Goal: Task Accomplishment & Management: Manage account settings

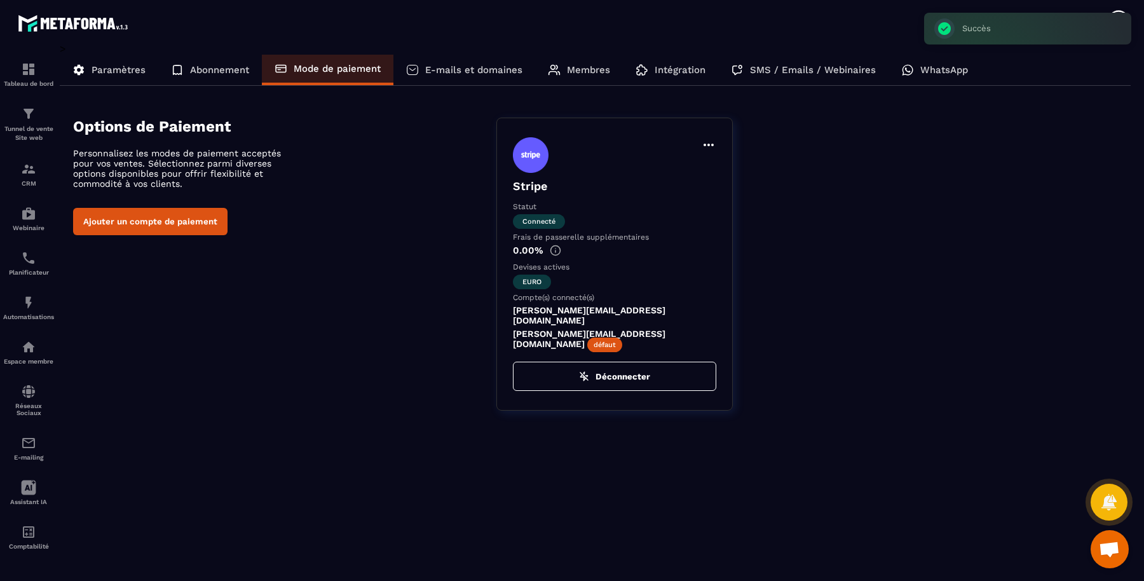
scroll to position [377, 0]
click at [595, 420] on div "> Paramètres Abonnement Mode de paiement E-mails et domaines Membres Intégratio…" at bounding box center [595, 303] width 1071 height 520
click at [107, 64] on div "Paramètres" at bounding box center [109, 70] width 98 height 31
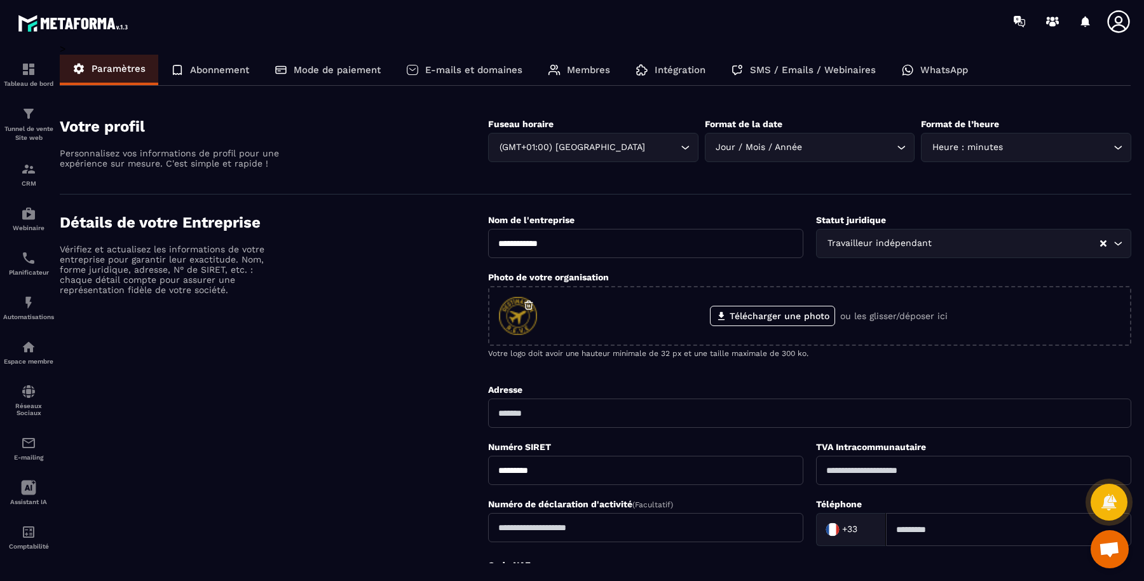
click at [32, 132] on p "Tunnel de vente Site web" at bounding box center [28, 134] width 51 height 18
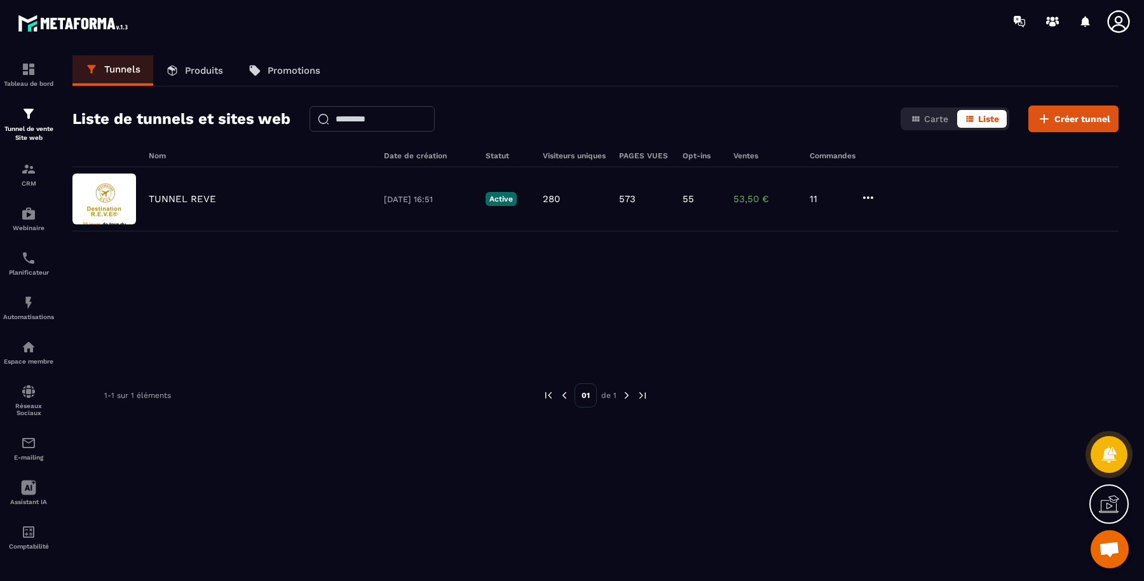
click at [22, 77] on div "Tableau de bord" at bounding box center [28, 74] width 51 height 25
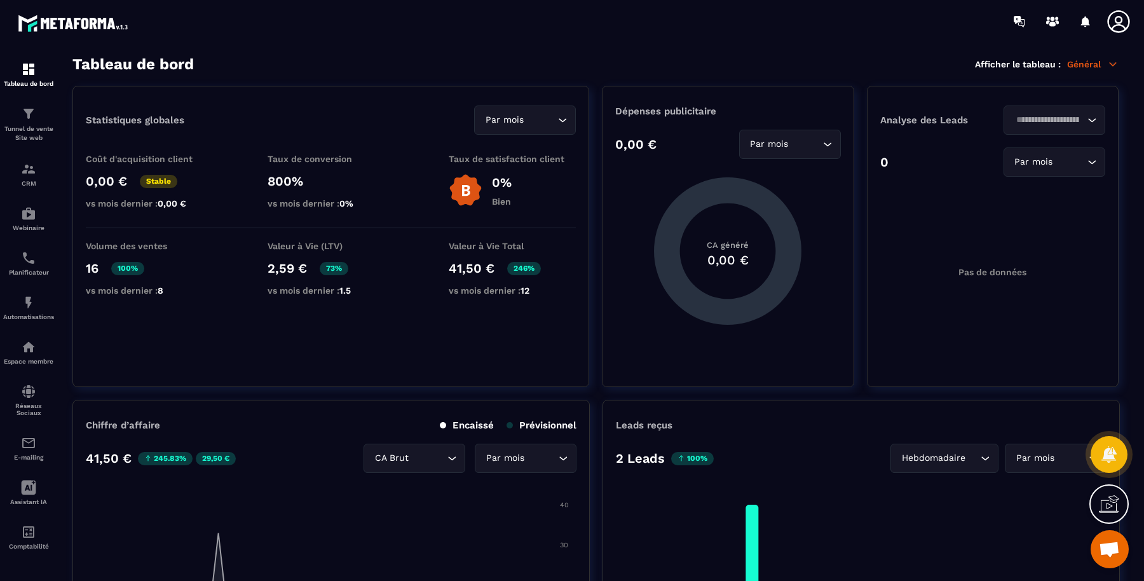
click at [32, 125] on p "Tunnel de vente Site web" at bounding box center [28, 134] width 51 height 18
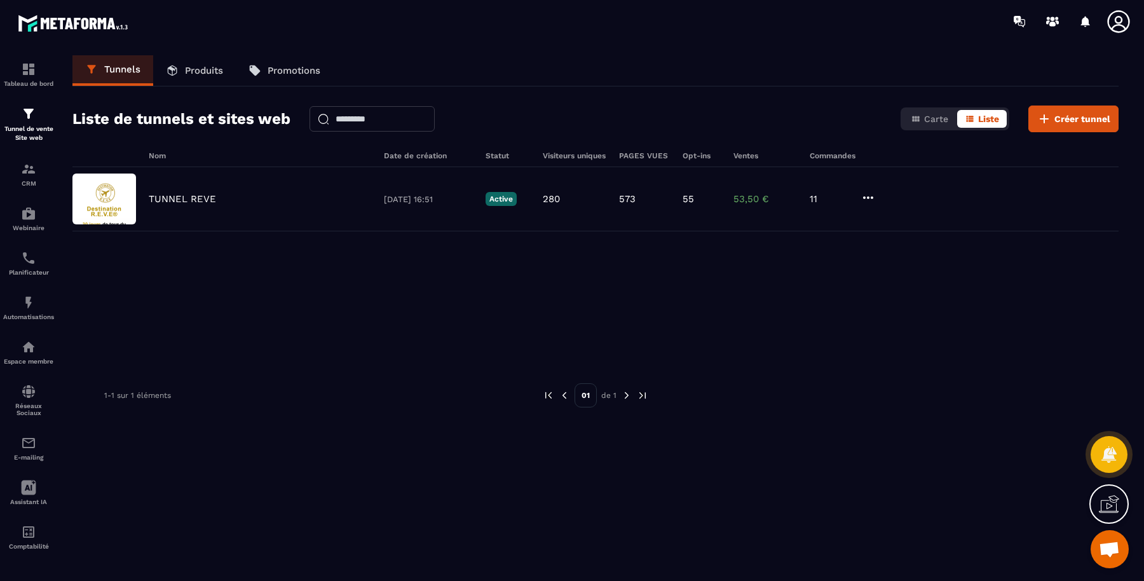
click at [188, 199] on p "TUNNEL REVE" at bounding box center [182, 198] width 67 height 11
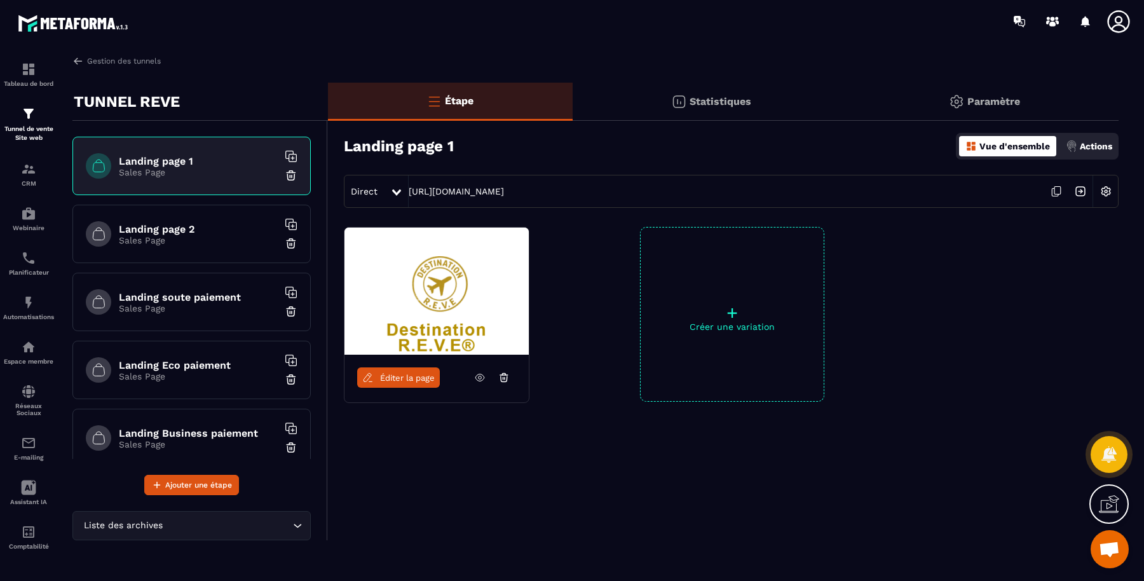
click at [990, 99] on p "Paramètre" at bounding box center [993, 101] width 53 height 12
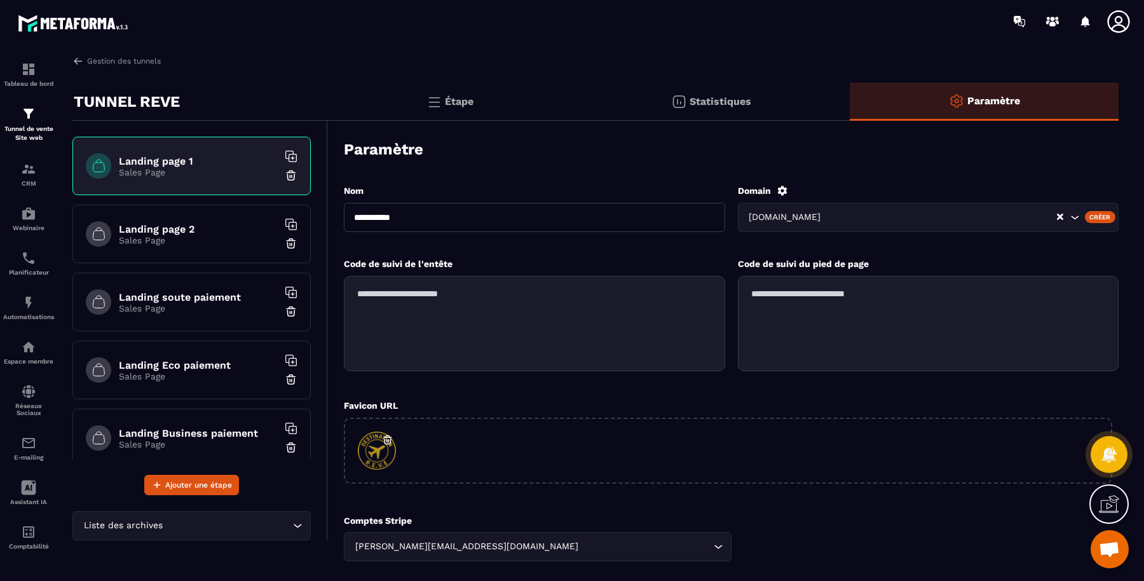
scroll to position [95, 0]
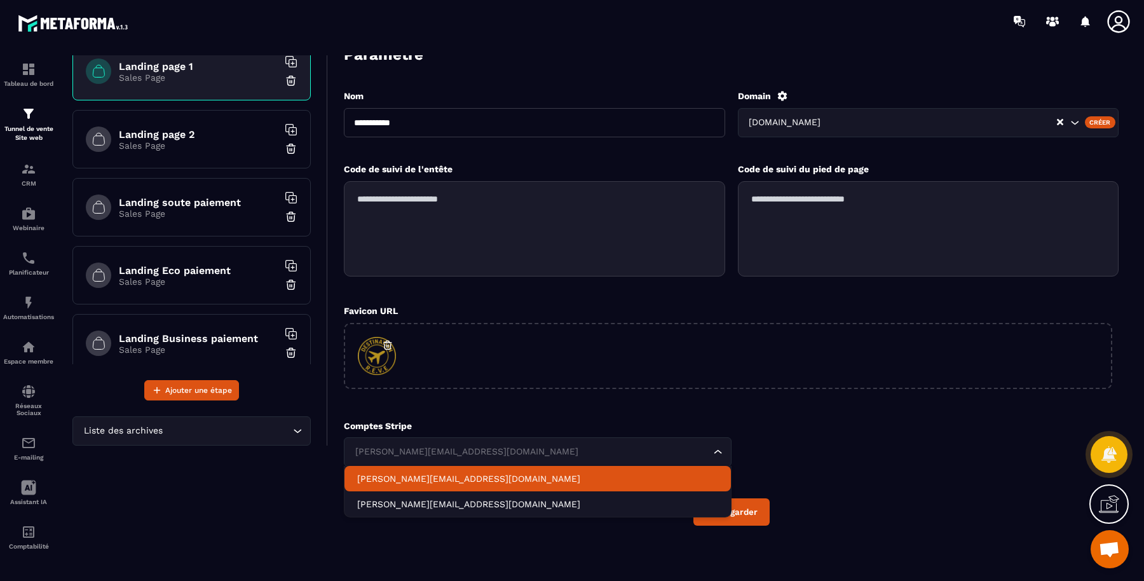
click at [443, 445] on div "[PERSON_NAME][EMAIL_ADDRESS][DOMAIN_NAME]" at bounding box center [531, 452] width 361 height 14
click at [877, 456] on div "Comptes Stripe [PERSON_NAME][EMAIL_ADDRESS][DOMAIN_NAME] Loading... [PERSON_NAM…" at bounding box center [731, 444] width 775 height 46
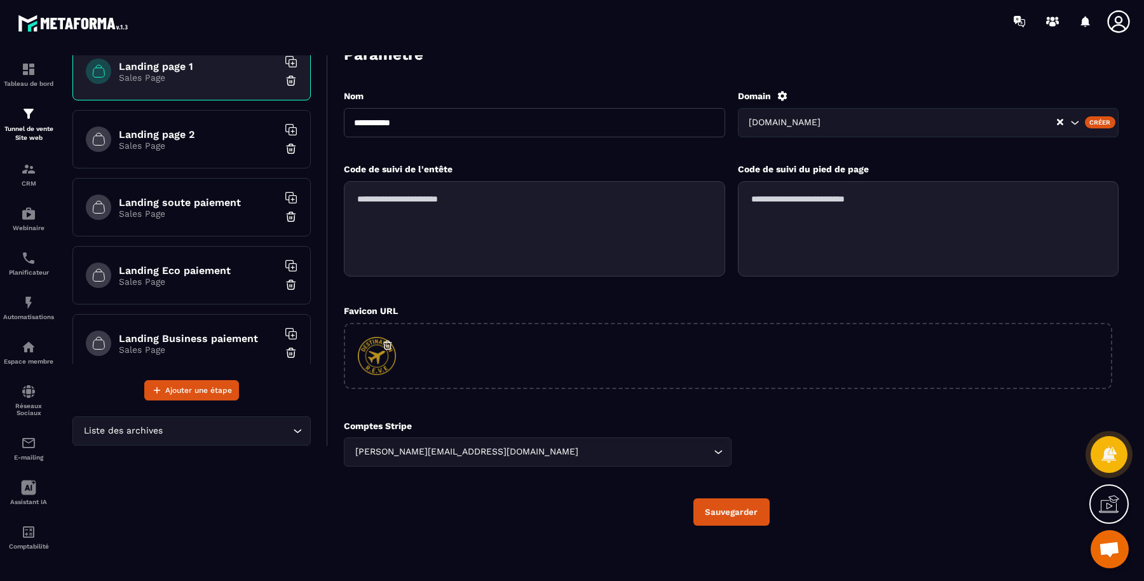
click at [185, 336] on h6 "Landing Business paiement" at bounding box center [198, 338] width 159 height 12
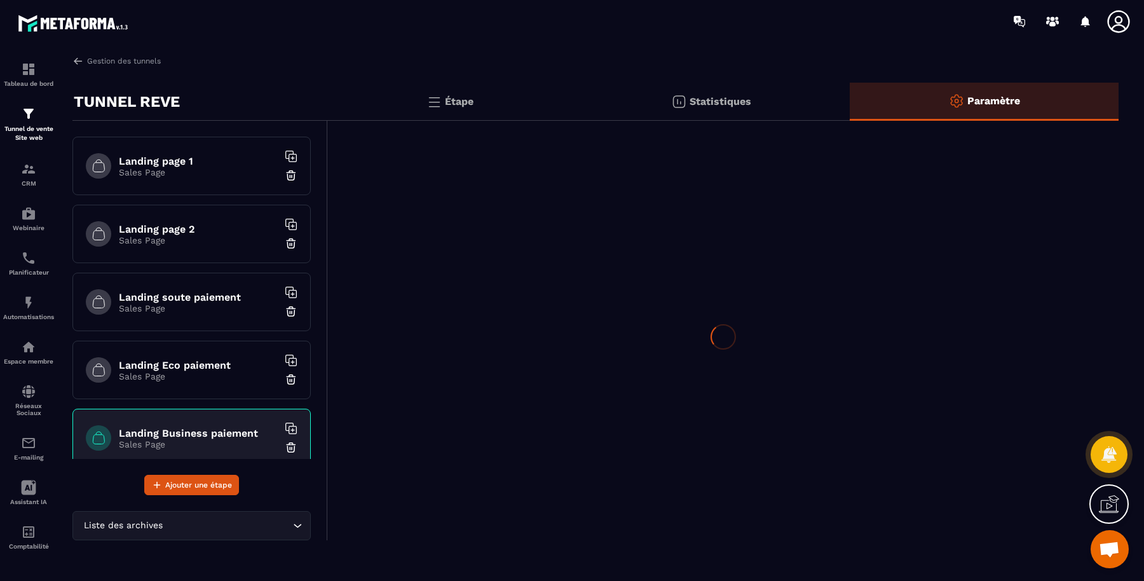
scroll to position [0, 0]
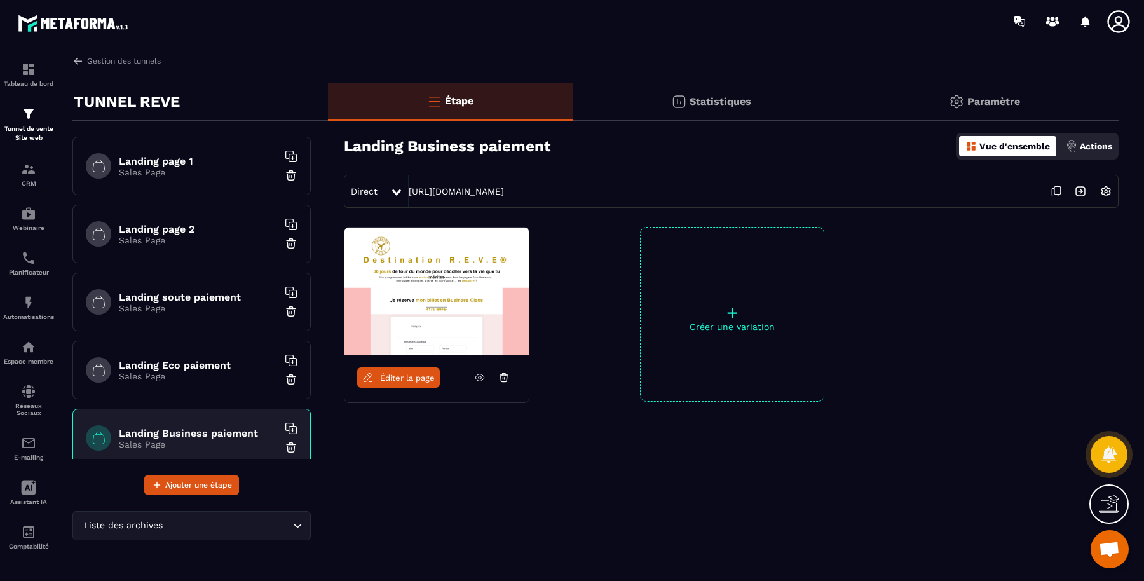
click at [1054, 196] on icon at bounding box center [1055, 193] width 6 height 8
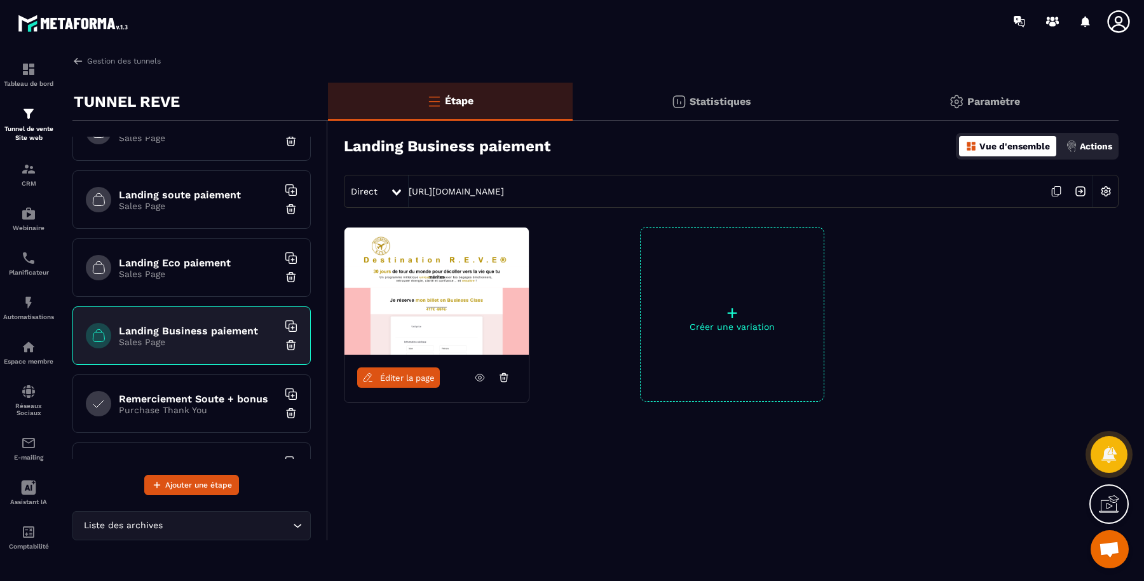
scroll to position [105, 0]
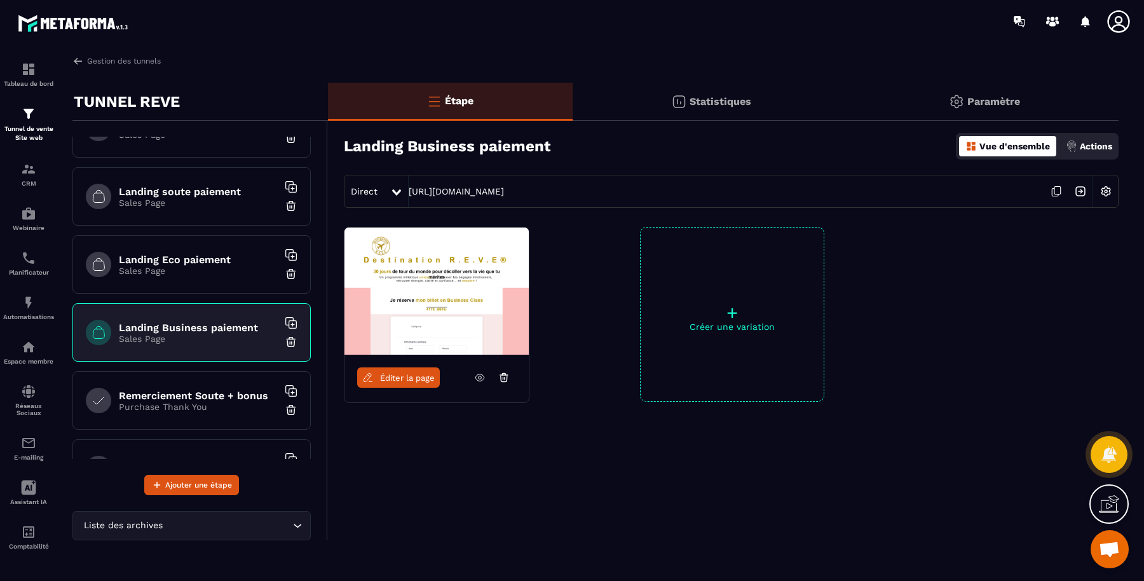
click at [1007, 98] on p "Paramètre" at bounding box center [993, 101] width 53 height 12
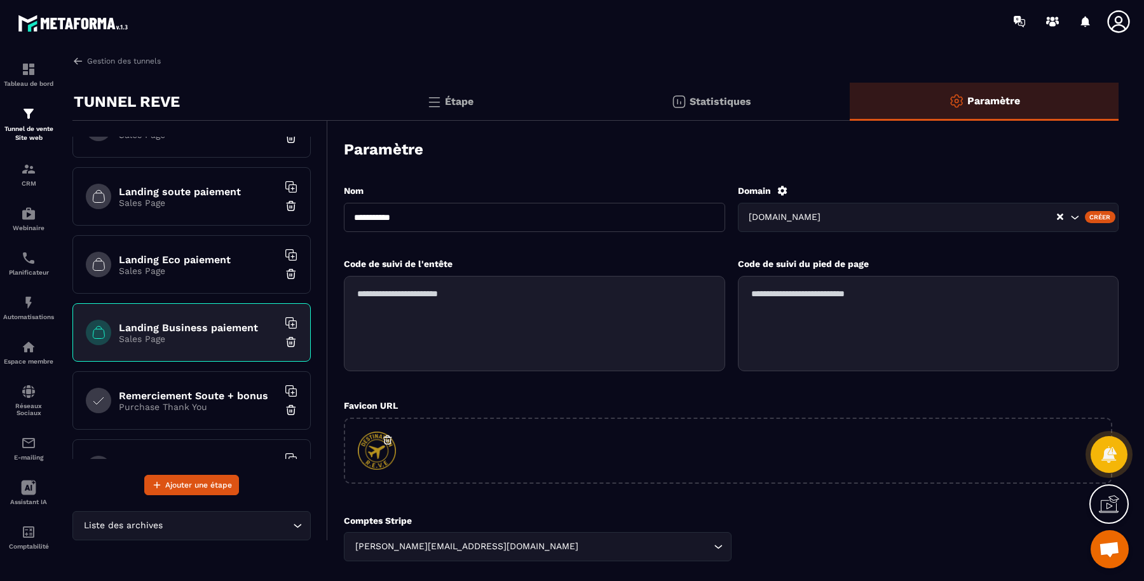
scroll to position [95, 0]
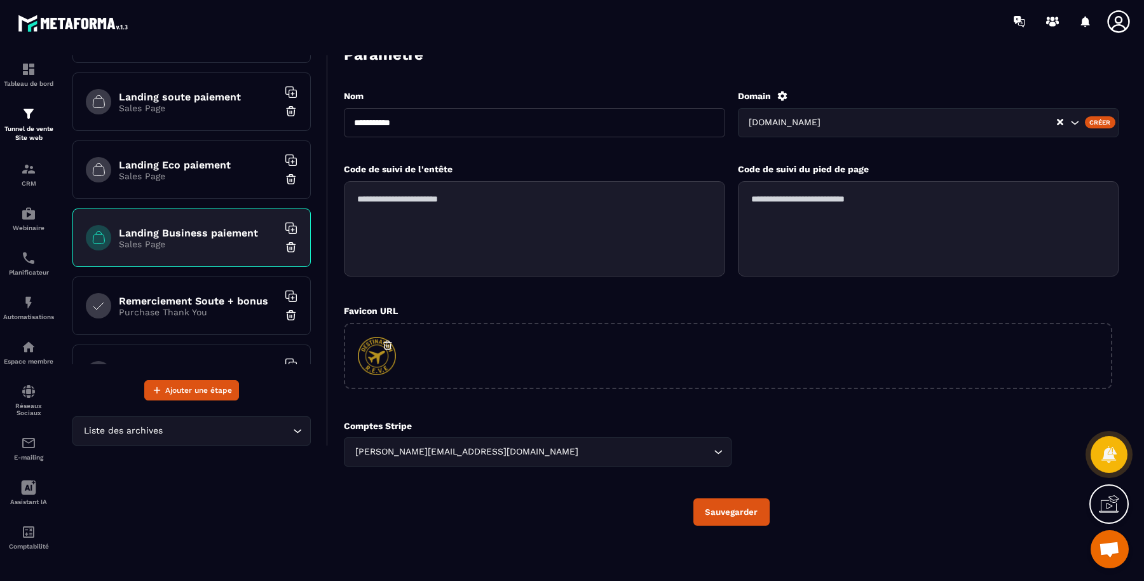
click at [538, 438] on div "[PERSON_NAME][EMAIL_ADDRESS][DOMAIN_NAME] Loading..." at bounding box center [538, 451] width 388 height 29
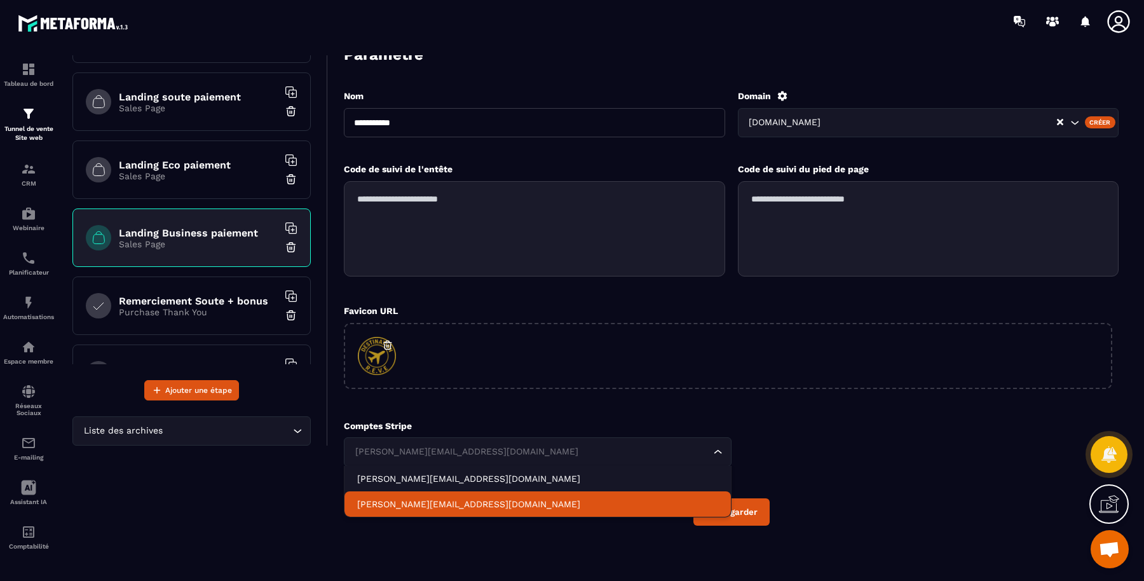
click at [468, 498] on p "[PERSON_NAME][EMAIL_ADDRESS][DOMAIN_NAME]" at bounding box center [537, 504] width 361 height 13
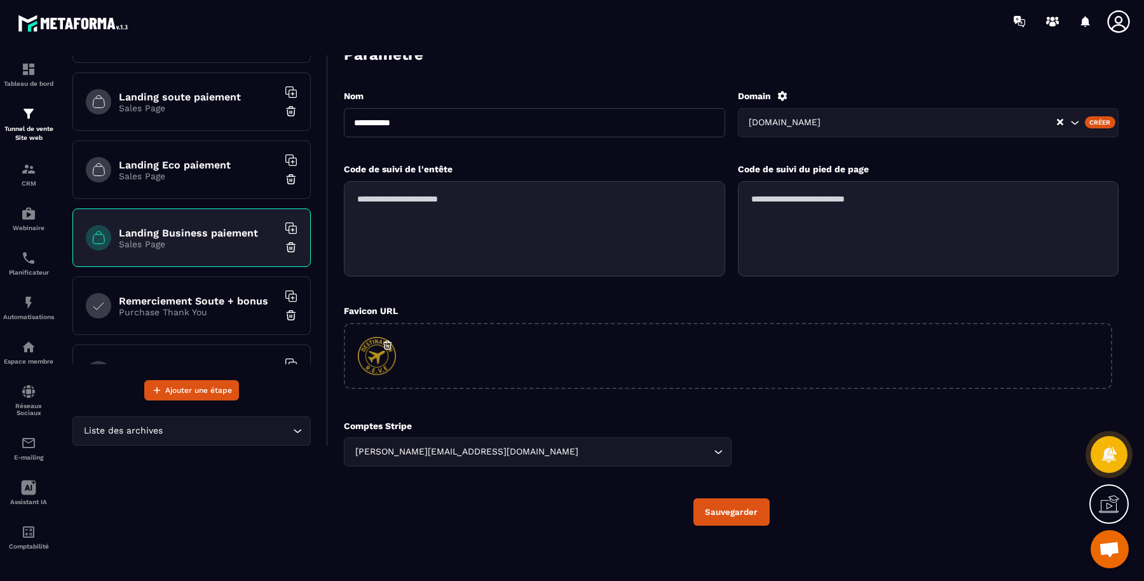
click at [737, 506] on button "Sauvegarder" at bounding box center [731, 511] width 76 height 27
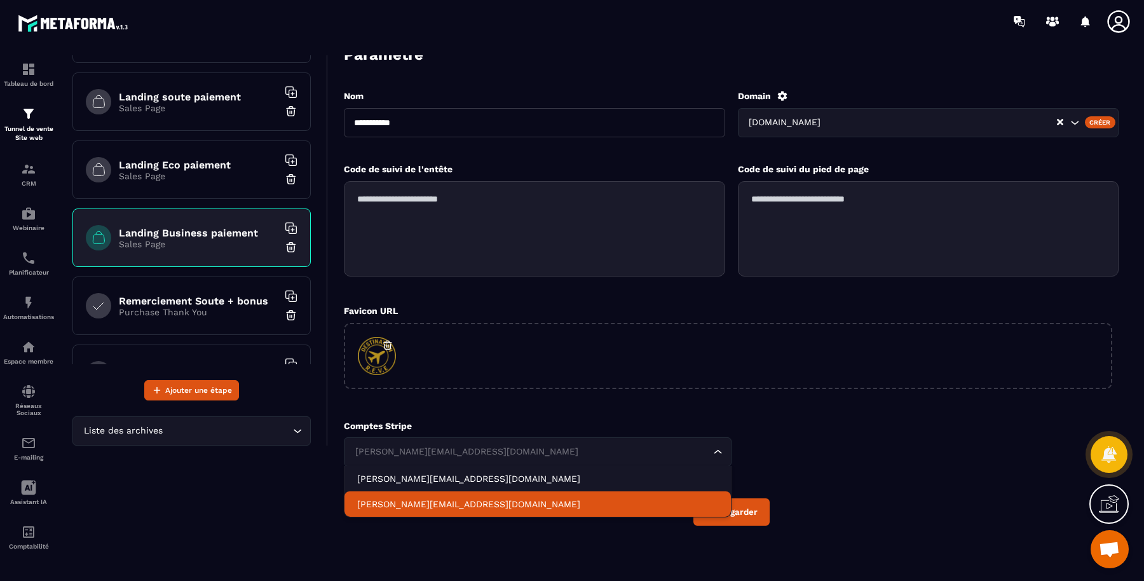
click at [467, 450] on input "Search for option" at bounding box center [531, 452] width 358 height 14
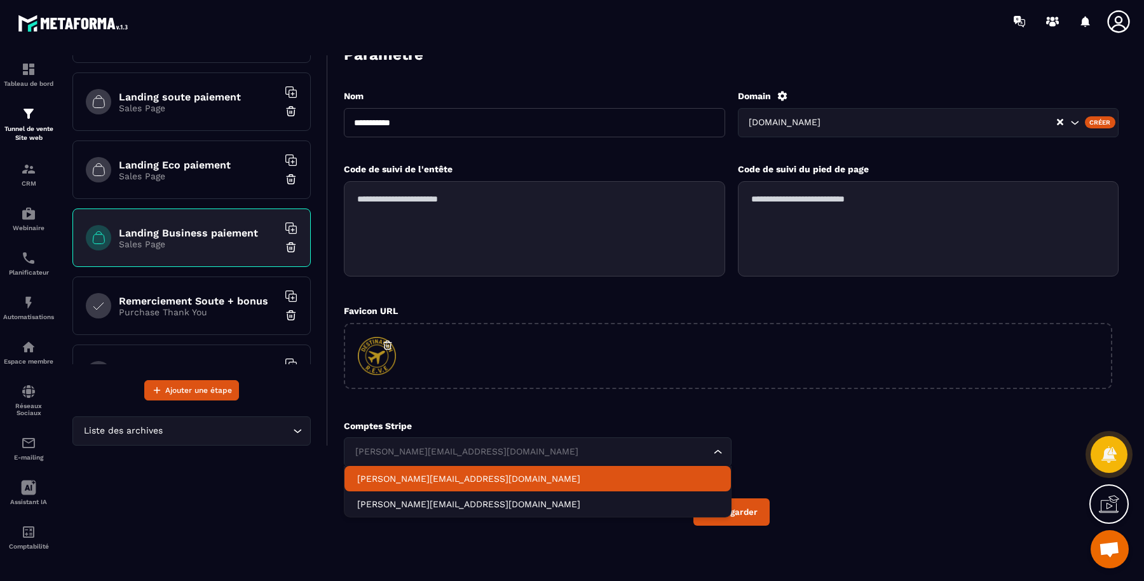
click at [452, 480] on p "[PERSON_NAME][EMAIL_ADDRESS][DOMAIN_NAME]" at bounding box center [537, 478] width 361 height 13
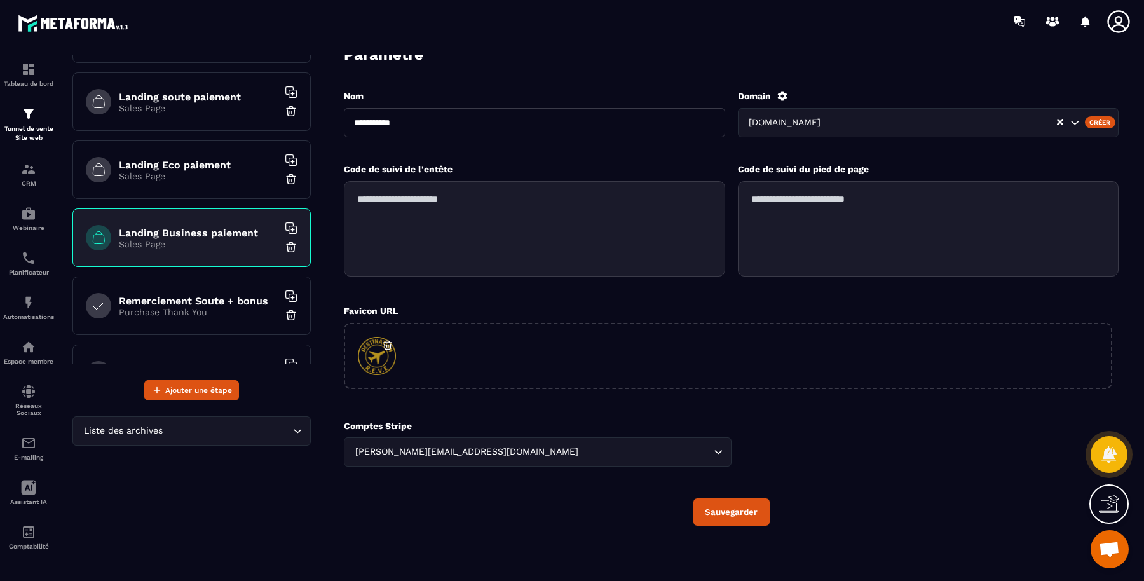
click at [741, 508] on button "Sauvegarder" at bounding box center [731, 511] width 76 height 27
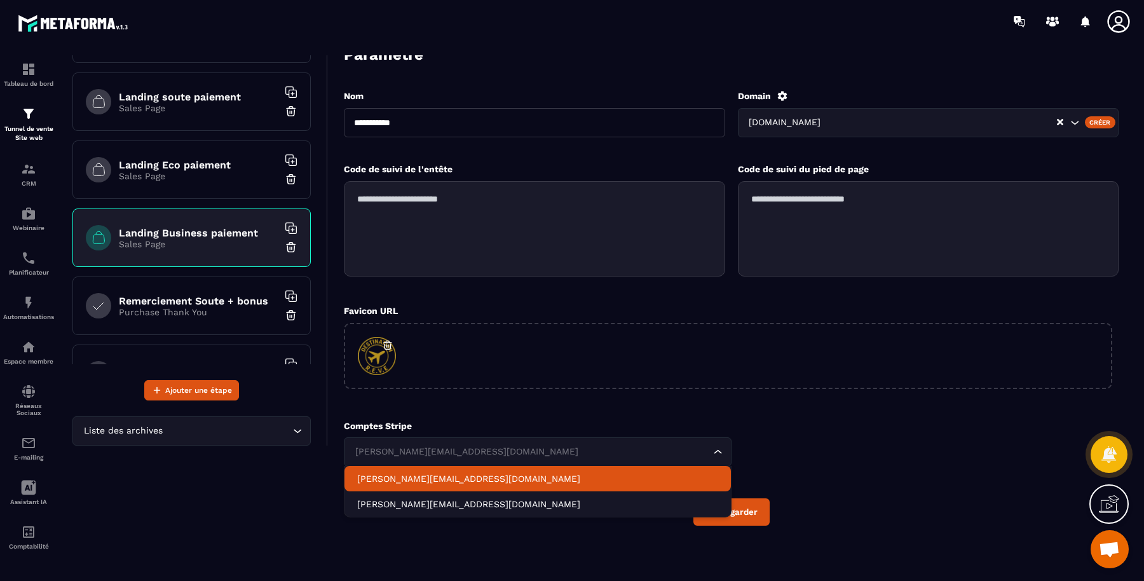
click at [498, 459] on div "[PERSON_NAME][EMAIL_ADDRESS][DOMAIN_NAME] Loading..." at bounding box center [538, 451] width 388 height 29
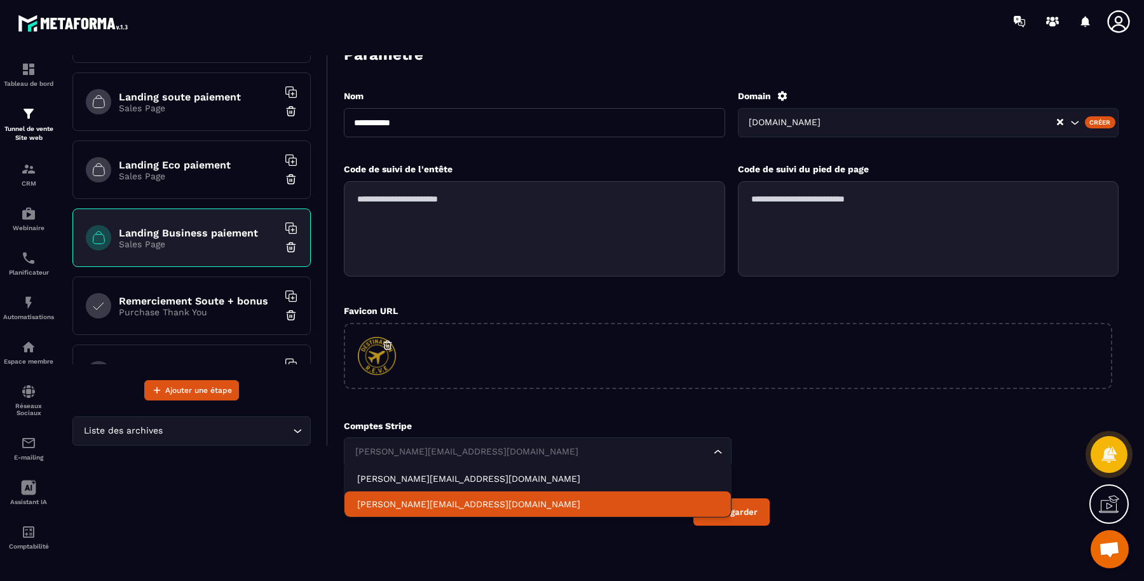
click at [459, 494] on li "[PERSON_NAME][EMAIL_ADDRESS][DOMAIN_NAME]" at bounding box center [537, 503] width 386 height 25
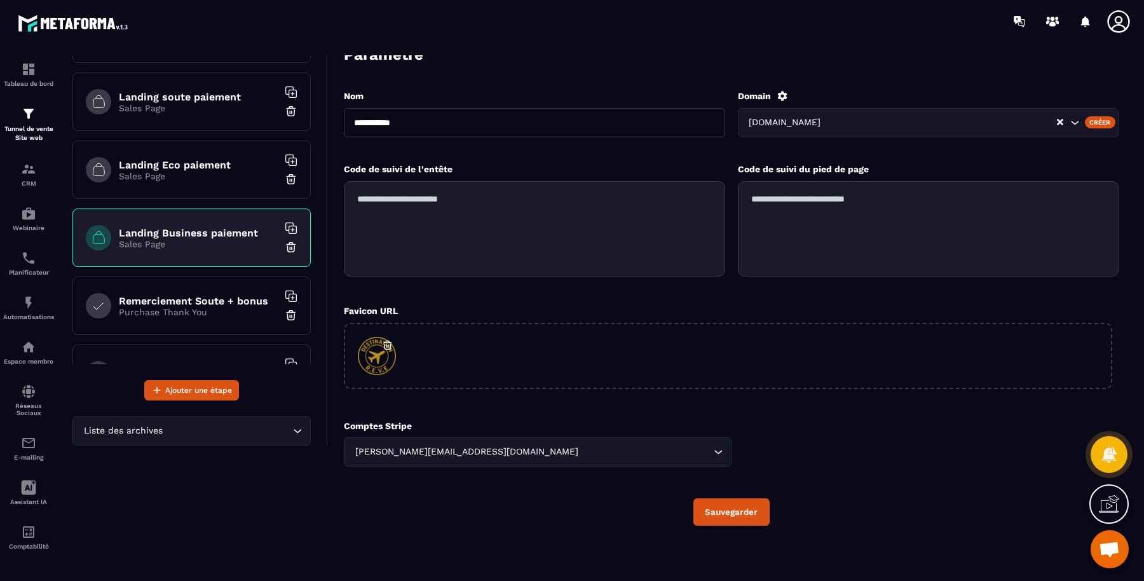
click at [732, 509] on button "Sauvegarder" at bounding box center [731, 511] width 76 height 27
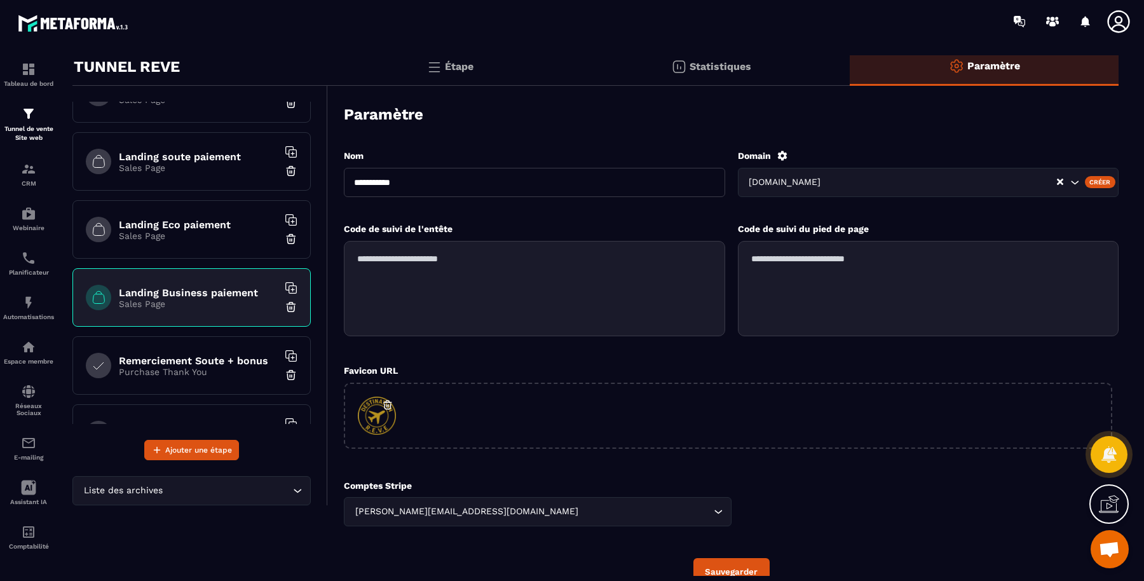
scroll to position [0, 0]
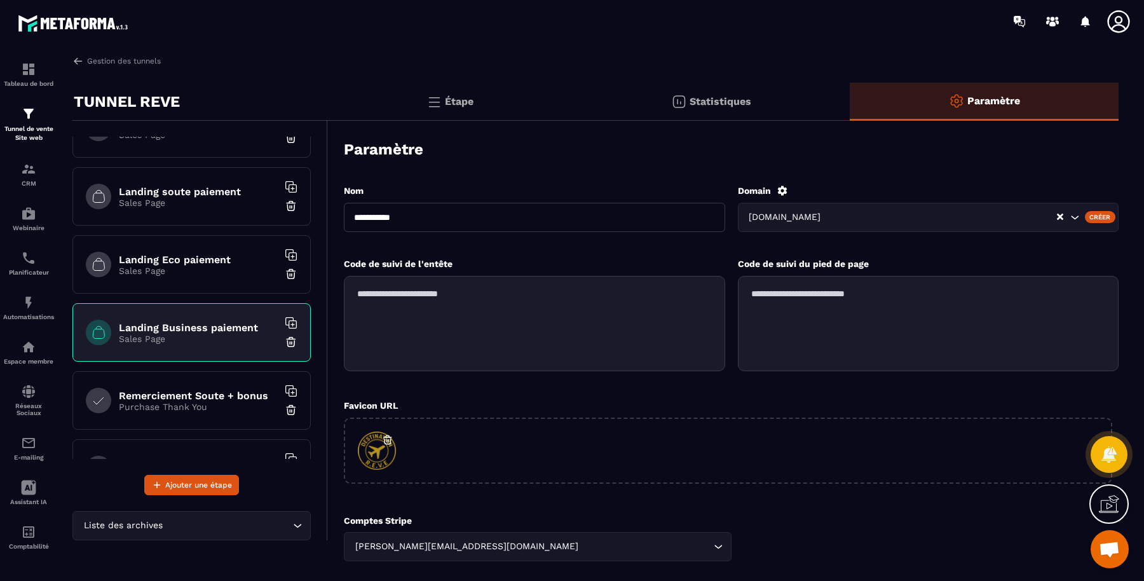
click at [207, 322] on h6 "Landing Business paiement" at bounding box center [198, 328] width 159 height 12
click at [453, 88] on div "Étape" at bounding box center [450, 102] width 245 height 38
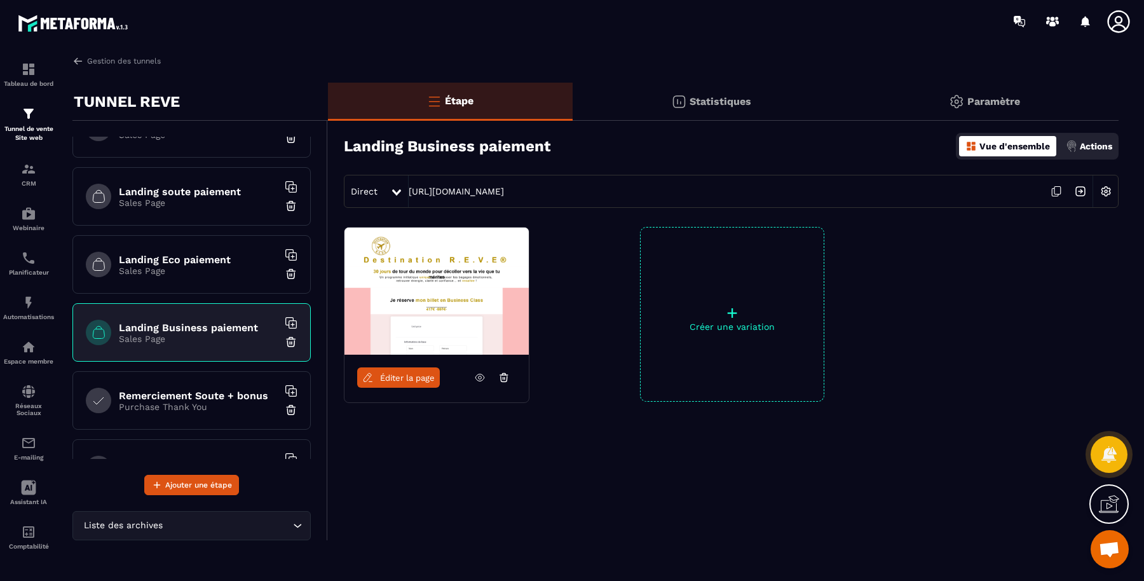
click at [1060, 191] on icon at bounding box center [1057, 191] width 6 height 8
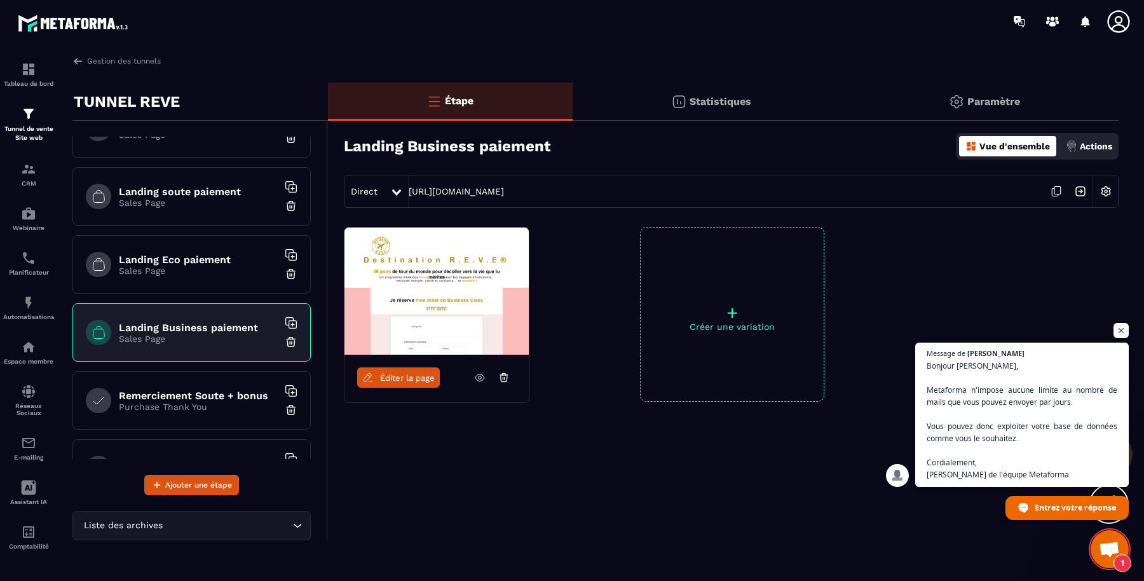
scroll to position [552, 0]
click at [414, 376] on span "Éditer la page" at bounding box center [407, 378] width 55 height 10
